Goal: Find specific fact: Find contact information

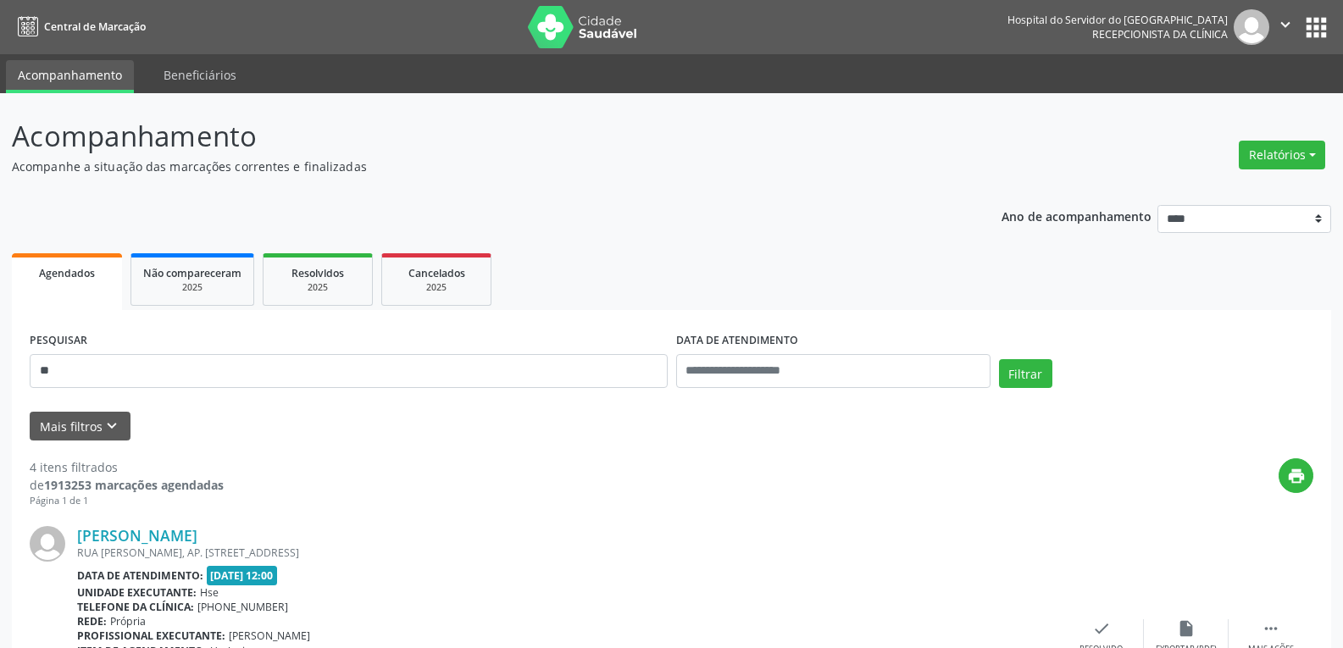
type input "*"
click at [185, 375] on input "text" at bounding box center [349, 371] width 638 height 34
click at [999, 359] on button "Filtrar" at bounding box center [1025, 373] width 53 height 29
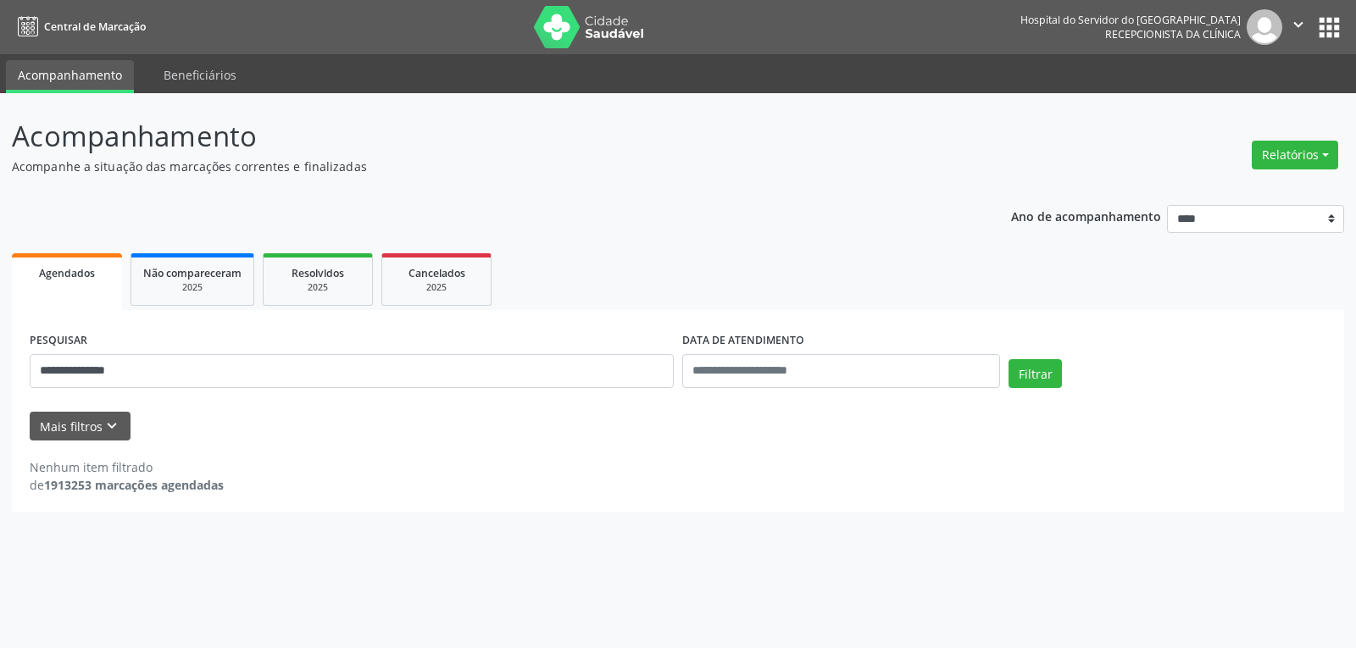
click at [509, 298] on ul "Agendados Não compareceram 2025 Resolvidos 2025 Cancelados 2025" at bounding box center [678, 279] width 1332 height 61
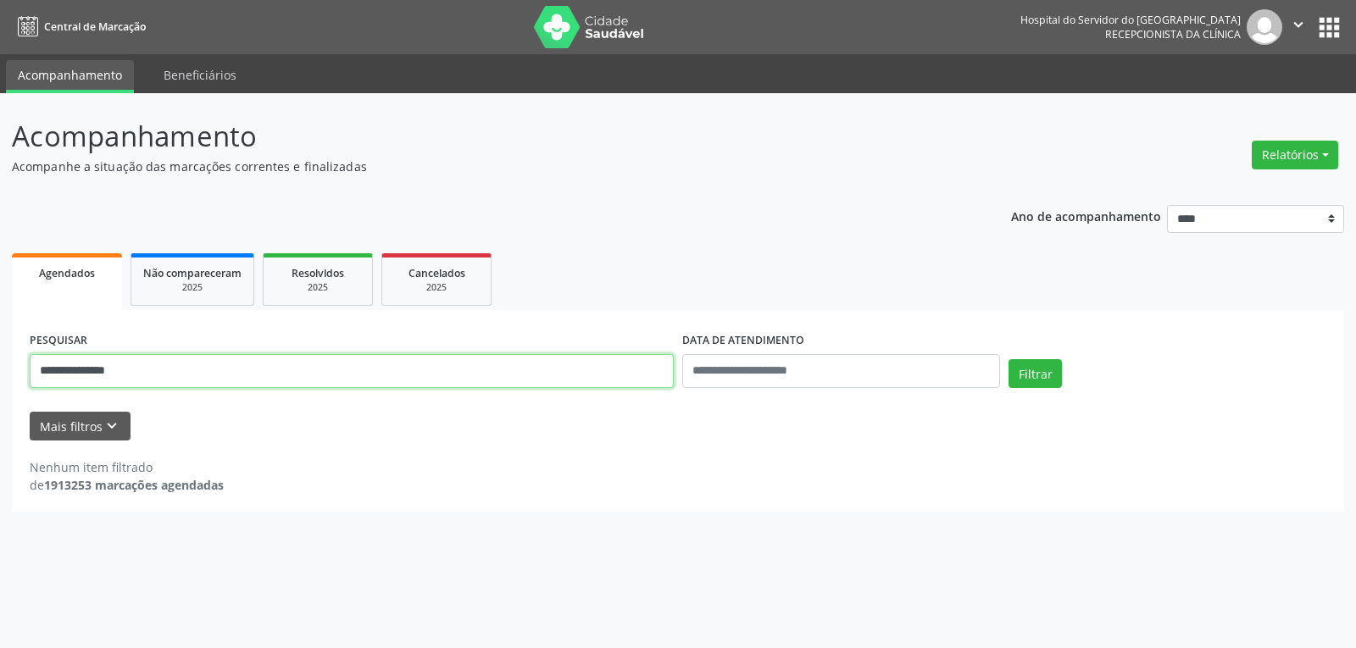
drag, startPoint x: 167, startPoint y: 375, endPoint x: 0, endPoint y: 328, distance: 173.6
click at [0, 328] on div "**********" at bounding box center [678, 370] width 1356 height 555
click at [1009, 359] on button "Filtrar" at bounding box center [1035, 373] width 53 height 29
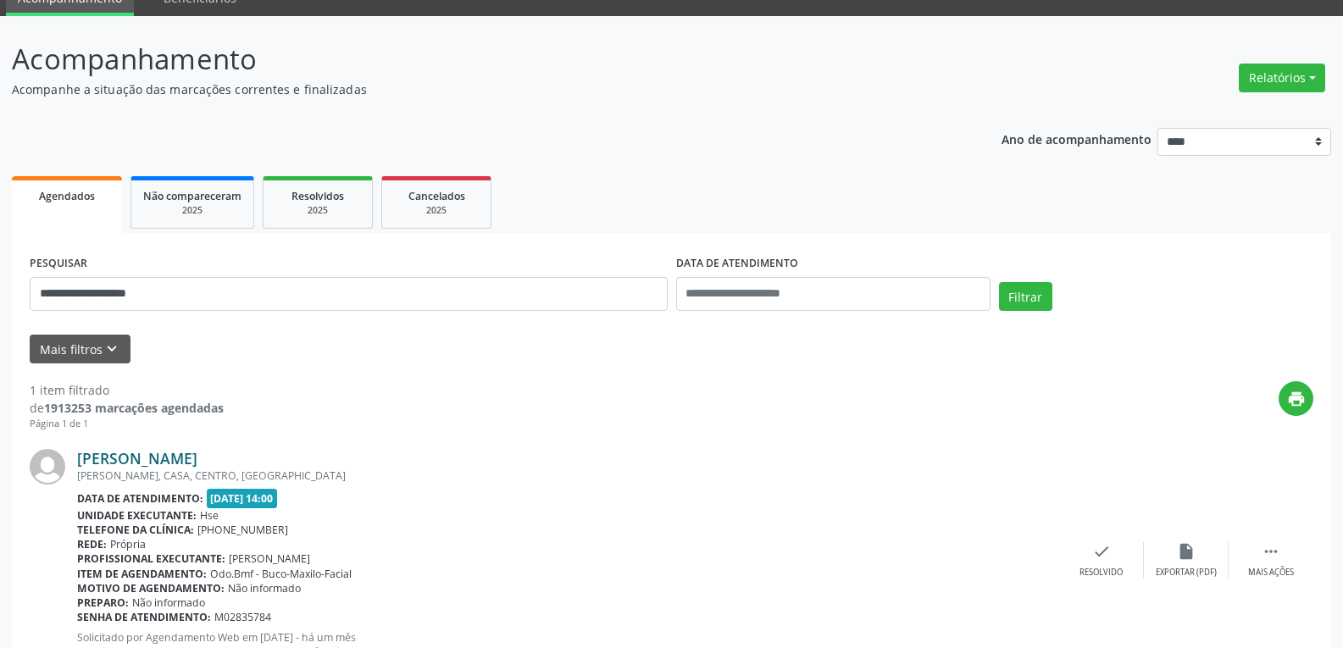
scroll to position [148, 0]
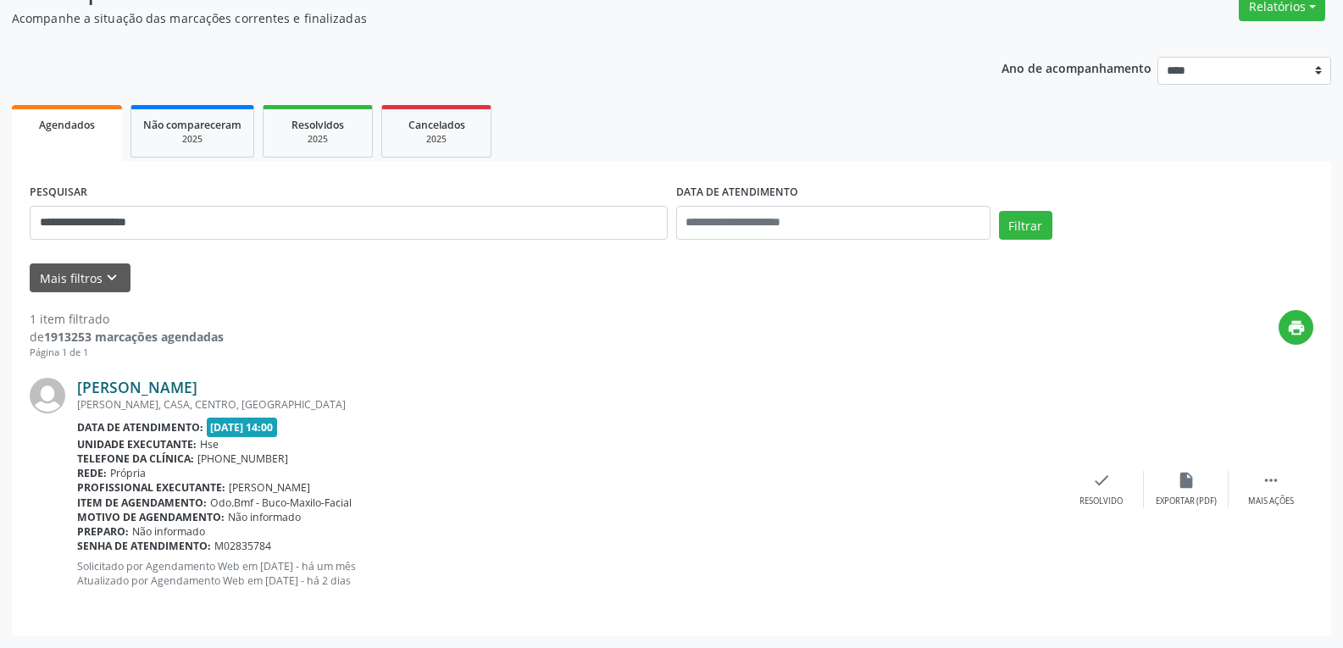
click at [119, 392] on link "[PERSON_NAME]" at bounding box center [137, 387] width 120 height 19
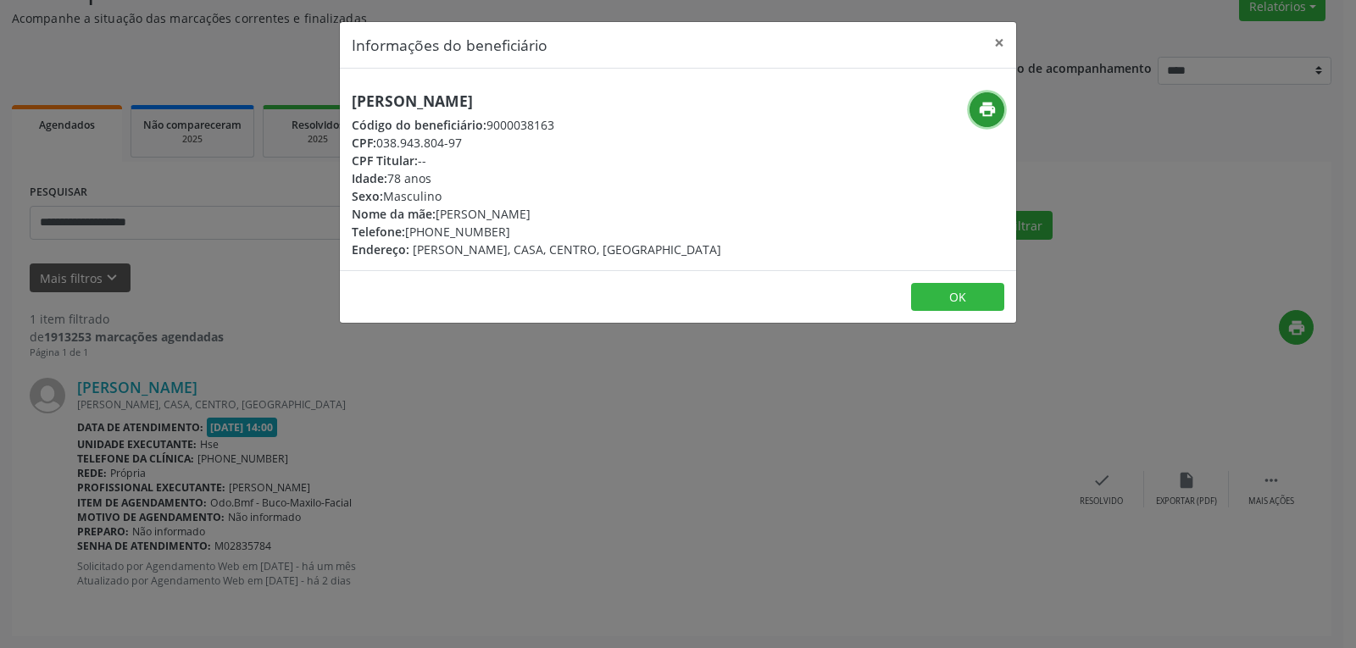
click at [995, 106] on icon "print" at bounding box center [987, 109] width 19 height 19
drag, startPoint x: 381, startPoint y: 143, endPoint x: 481, endPoint y: 141, distance: 100.1
click at [481, 141] on div "CPF: 038.943.804-97" at bounding box center [537, 143] width 370 height 18
copy div "038.943.804-97"
drag, startPoint x: 405, startPoint y: 232, endPoint x: 553, endPoint y: 235, distance: 147.5
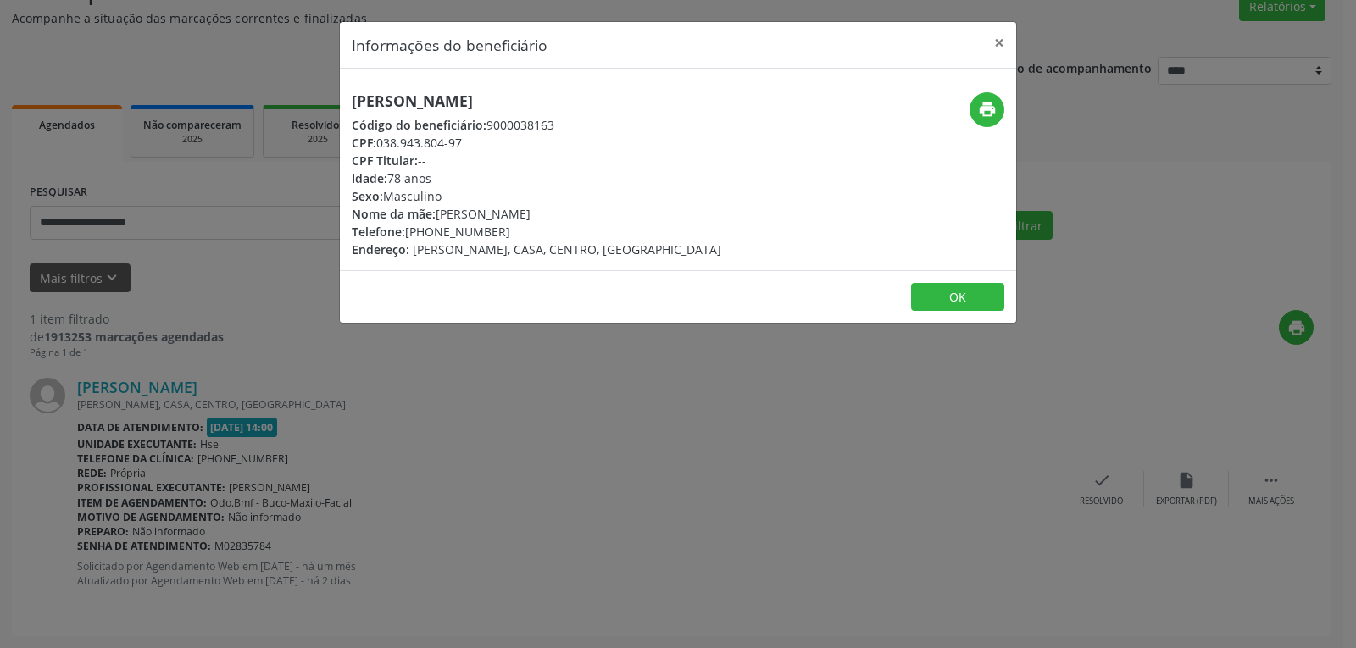
click at [553, 235] on div "Telefone: [PHONE_NUMBER]" at bounding box center [537, 232] width 370 height 18
copy div "[PHONE_NUMBER]"
click at [998, 37] on button "×" at bounding box center [999, 43] width 34 height 42
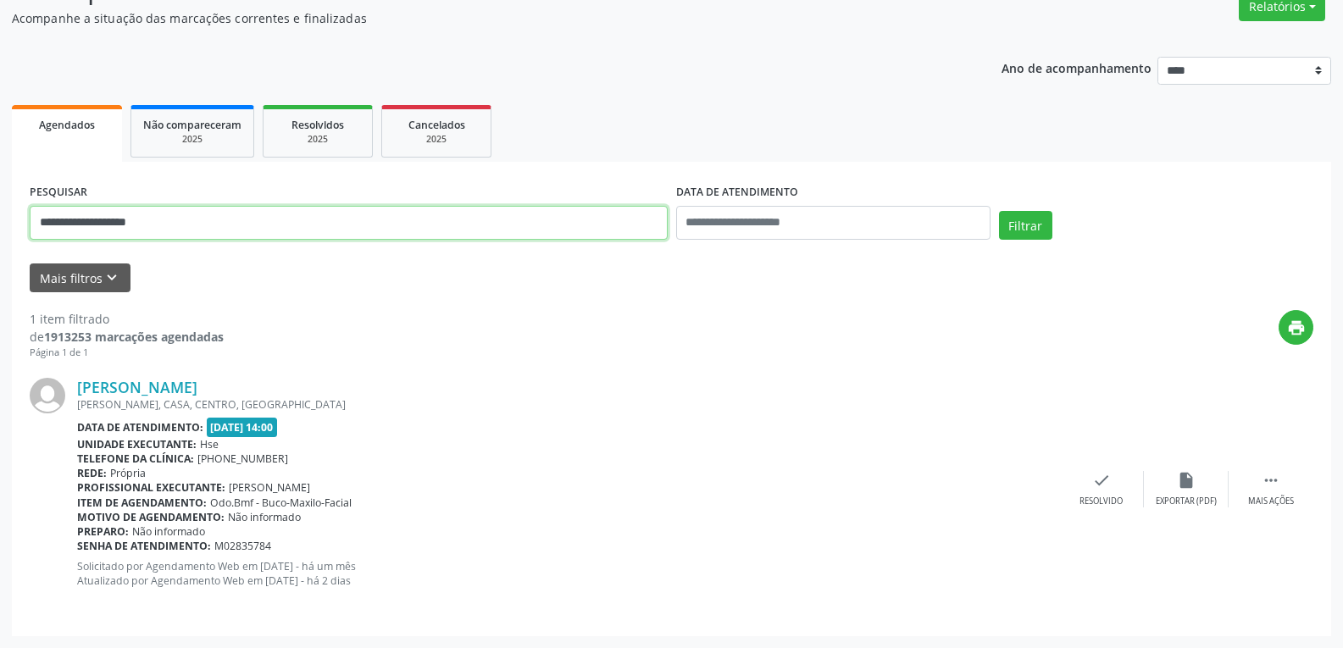
drag, startPoint x: 183, startPoint y: 215, endPoint x: 0, endPoint y: 253, distance: 187.0
click at [0, 253] on div "**********" at bounding box center [671, 297] width 1343 height 704
click at [999, 211] on button "Filtrar" at bounding box center [1025, 225] width 53 height 29
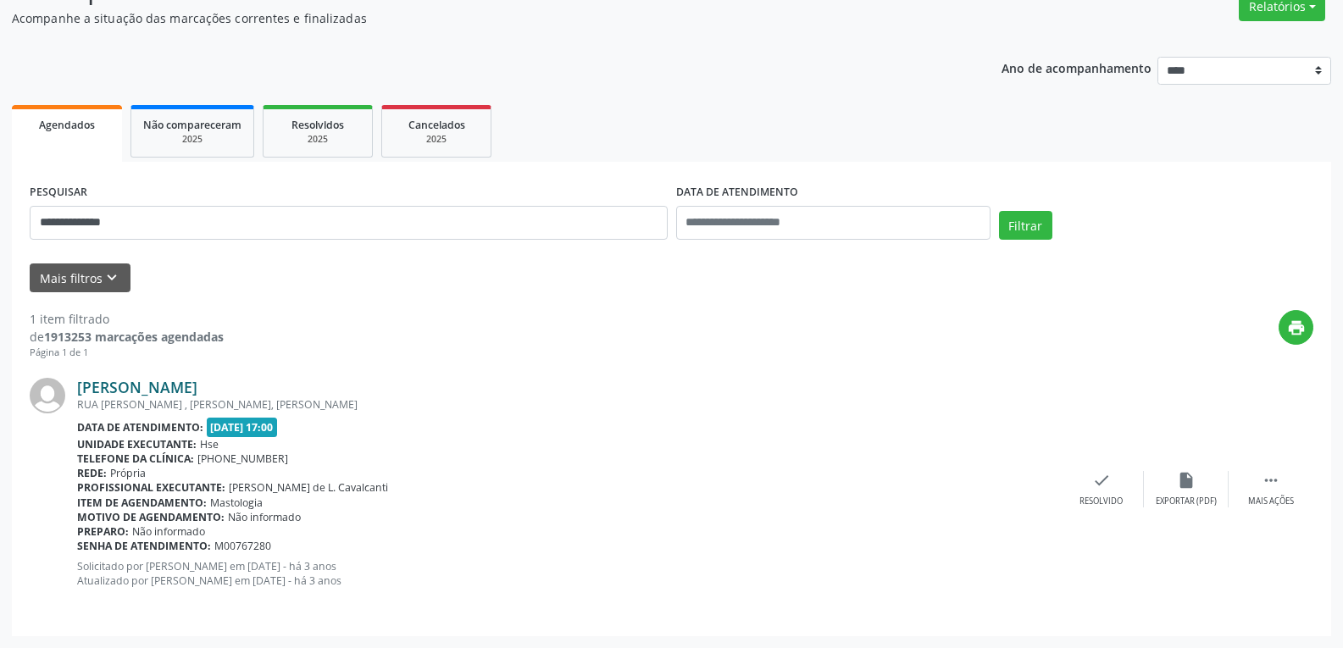
click at [165, 390] on link "[PERSON_NAME]" at bounding box center [137, 387] width 120 height 19
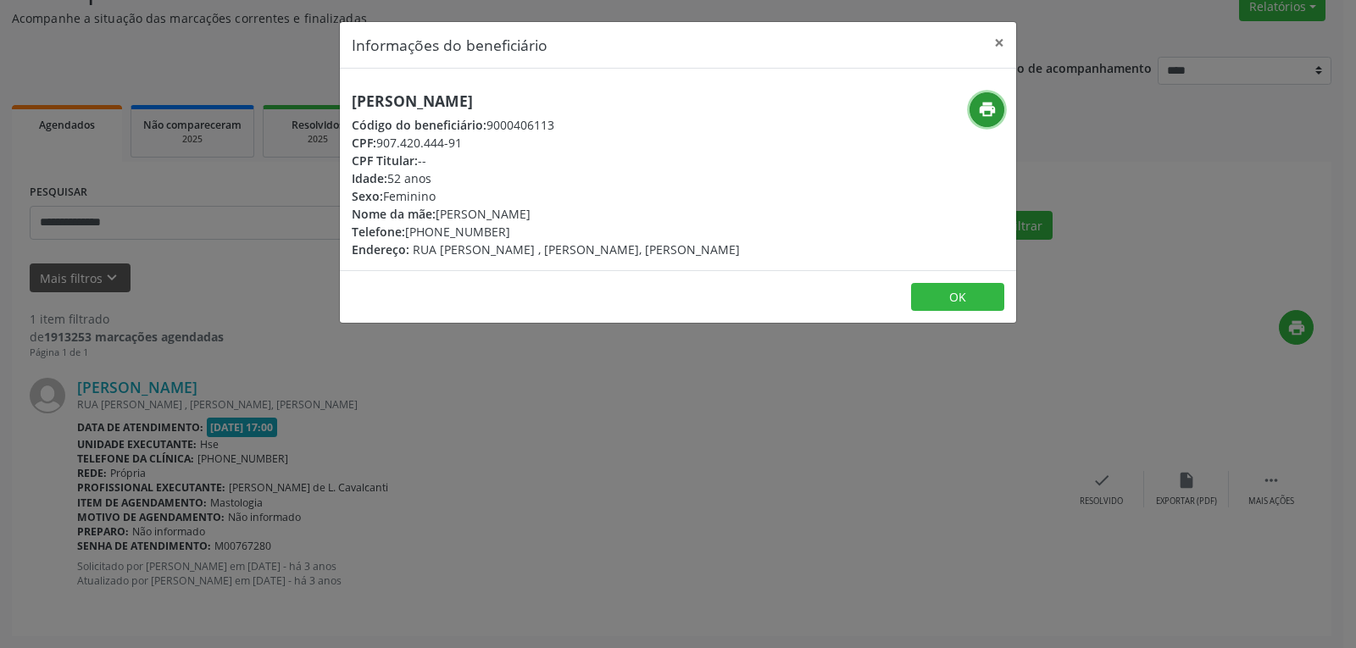
click at [989, 120] on button "print" at bounding box center [987, 109] width 35 height 35
click at [998, 42] on button "×" at bounding box center [999, 43] width 34 height 42
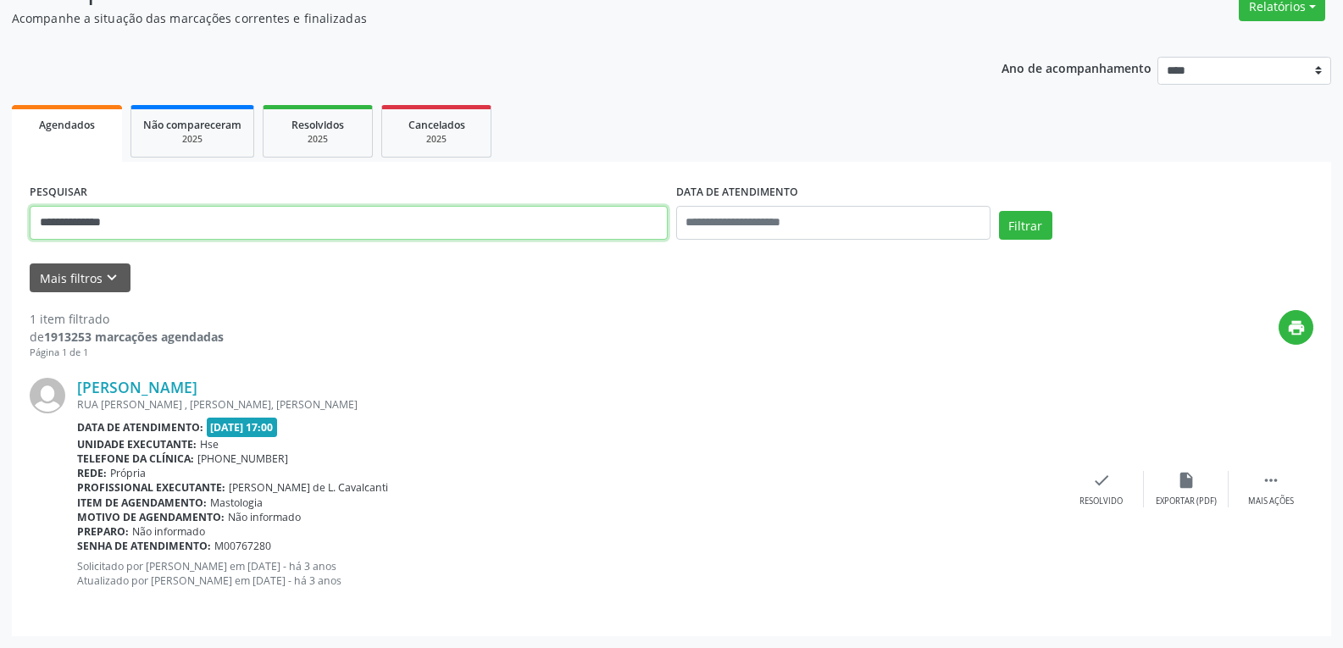
drag, startPoint x: 105, startPoint y: 218, endPoint x: 0, endPoint y: 217, distance: 105.1
click at [0, 217] on div "**********" at bounding box center [671, 297] width 1343 height 704
type input "**********"
click at [999, 211] on button "Filtrar" at bounding box center [1025, 225] width 53 height 29
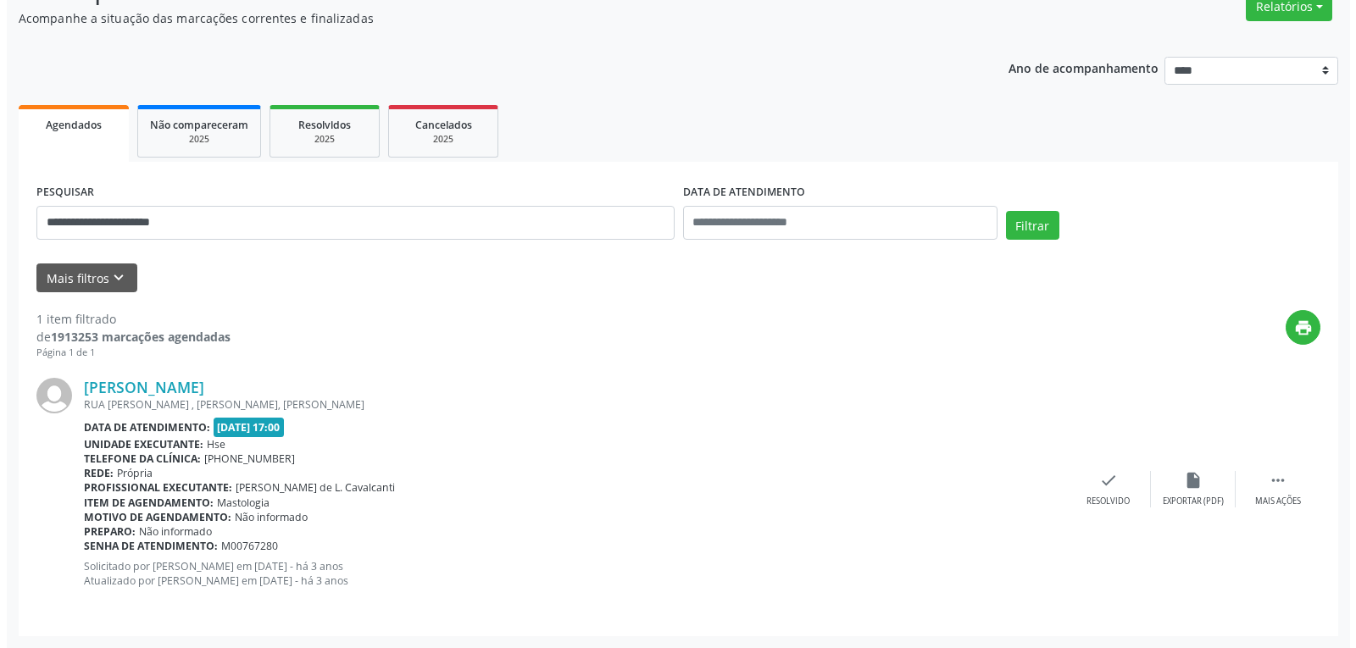
scroll to position [0, 0]
